Goal: Check status: Check status

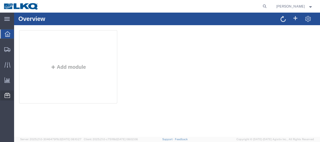
click at [0, 0] on span "Location Appointment" at bounding box center [0, 0] width 0 height 0
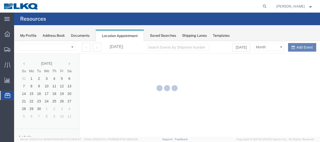
select select "27578"
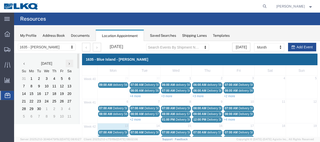
click at [70, 64] on th at bounding box center [70, 64] width 8 height 8
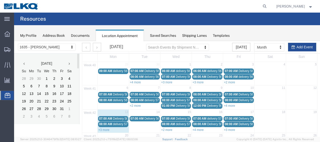
scroll to position [25, 0]
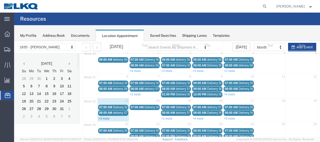
click at [105, 117] on link "+3 more" at bounding box center [103, 119] width 11 height 4
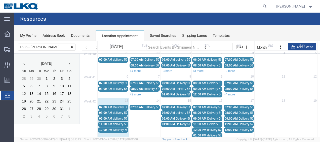
click at [117, 105] on span "Delivery 56729147" at bounding box center [125, 107] width 25 height 4
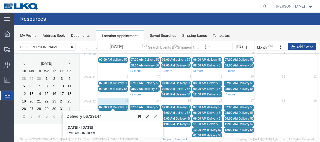
click at [156, 116] on icon at bounding box center [155, 115] width 3 height 3
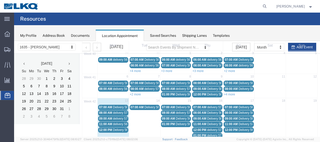
click at [117, 111] on span "delivery 57036220" at bounding box center [125, 113] width 24 height 4
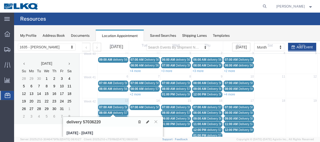
click at [155, 121] on icon at bounding box center [155, 121] width 3 height 3
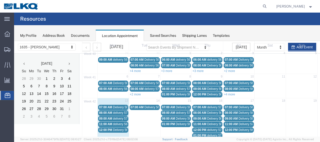
click at [124, 117] on span "delivery 57051376" at bounding box center [125, 119] width 24 height 4
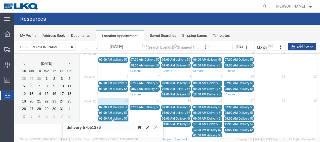
click at [156, 127] on icon at bounding box center [155, 126] width 3 height 3
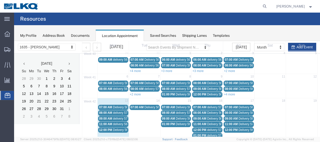
click at [123, 122] on span "delivery 56998835" at bounding box center [125, 124] width 24 height 4
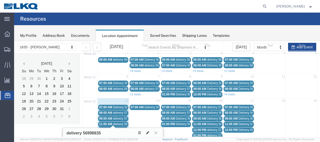
click at [157, 131] on icon at bounding box center [155, 132] width 3 height 3
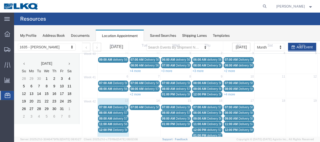
click at [116, 128] on span "Delivery 56698929" at bounding box center [125, 130] width 25 height 4
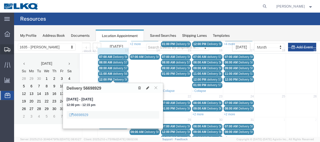
click at [0, 0] on span "Shipment Manager" at bounding box center [0, 0] width 0 height 0
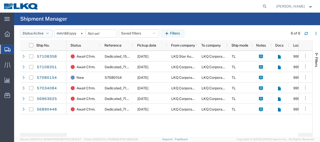
click at [49, 33] on icon "button" at bounding box center [47, 34] width 3 height 4
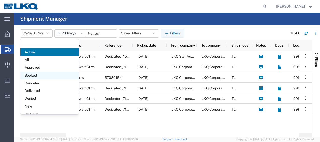
click at [34, 71] on span "Booked" at bounding box center [49, 75] width 59 height 8
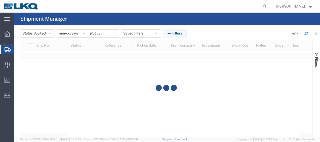
click at [63, 34] on input "2025-09-13" at bounding box center [72, 34] width 31 height 8
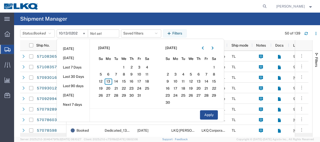
type input "2025-10-13"
click at [108, 81] on span "13" at bounding box center [109, 81] width 8 height 6
click at [115, 80] on span "14" at bounding box center [116, 81] width 8 height 6
click at [213, 115] on button "Apply" at bounding box center [209, 114] width 18 height 9
type input "2025-10-14"
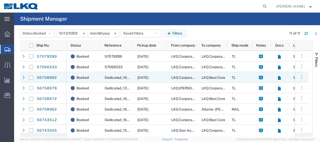
scroll to position [34, 0]
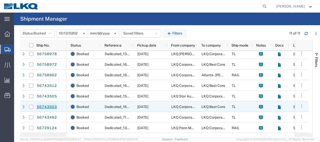
click at [54, 108] on link "56743503" at bounding box center [46, 106] width 21 height 8
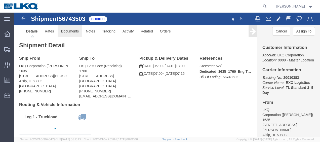
click link "Documents"
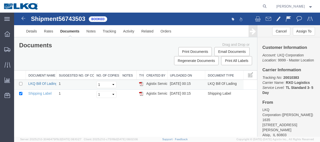
click at [39, 83] on link "LKQ Bill Of Lading" at bounding box center [42, 83] width 29 height 4
click at [25, 16] on img at bounding box center [23, 18] width 6 height 6
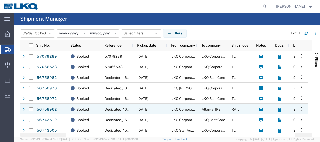
scroll to position [34, 0]
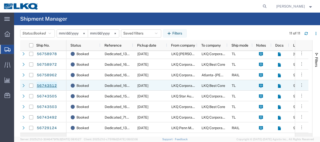
click at [52, 87] on link "56743512" at bounding box center [46, 85] width 21 height 8
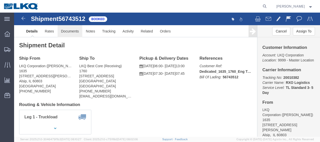
click link "Documents"
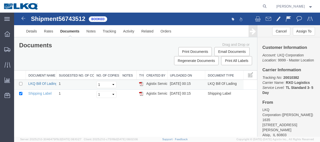
click at [39, 82] on link "LKQ Bill Of Lading" at bounding box center [42, 83] width 29 height 4
click at [24, 17] on img at bounding box center [23, 18] width 6 height 6
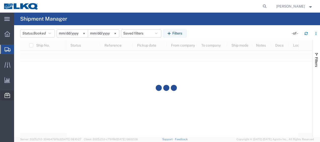
click at [0, 0] on span "Location Appointment" at bounding box center [0, 0] width 0 height 0
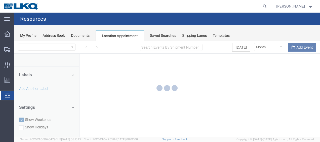
select select "27578"
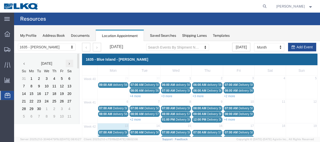
click at [69, 63] on icon at bounding box center [69, 64] width 1 height 4
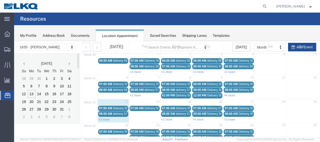
scroll to position [50, 0]
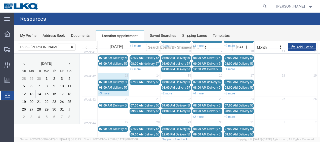
click at [107, 91] on link "+3 more" at bounding box center [103, 93] width 11 height 4
